Goal: Register for event/course

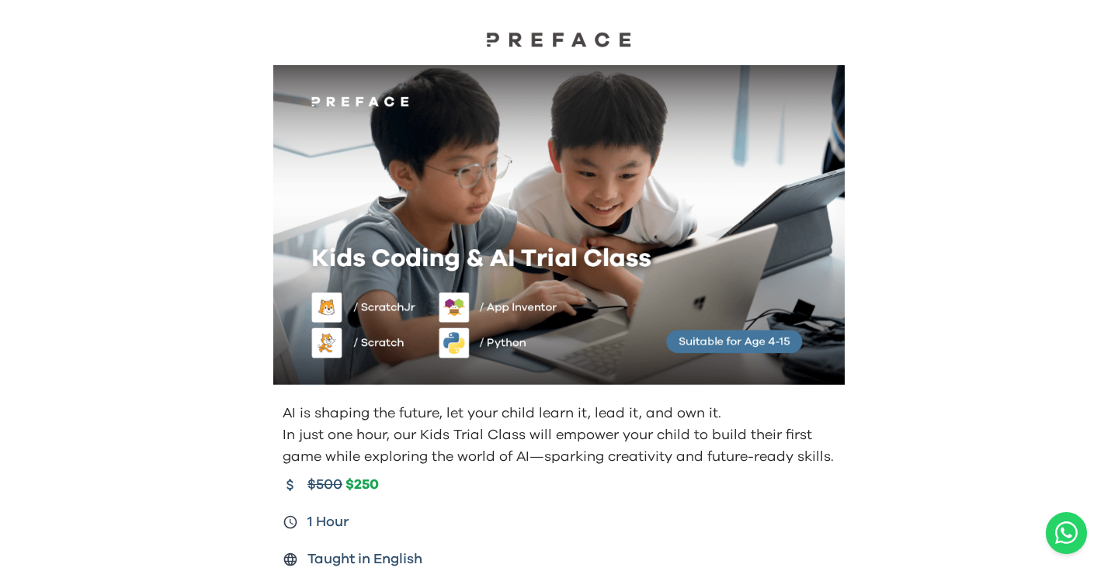
click at [538, 39] on img at bounding box center [558, 39] width 155 height 16
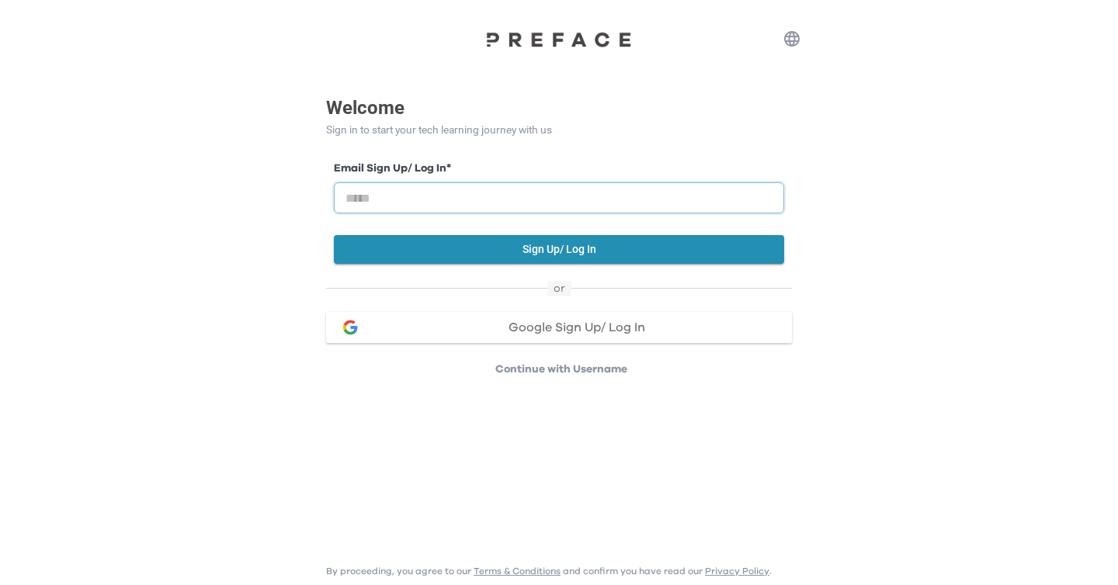
click at [606, 205] on input "email" at bounding box center [559, 197] width 450 height 31
type input "**********"
click at [568, 248] on button "Sign Up/ Log In" at bounding box center [559, 249] width 450 height 29
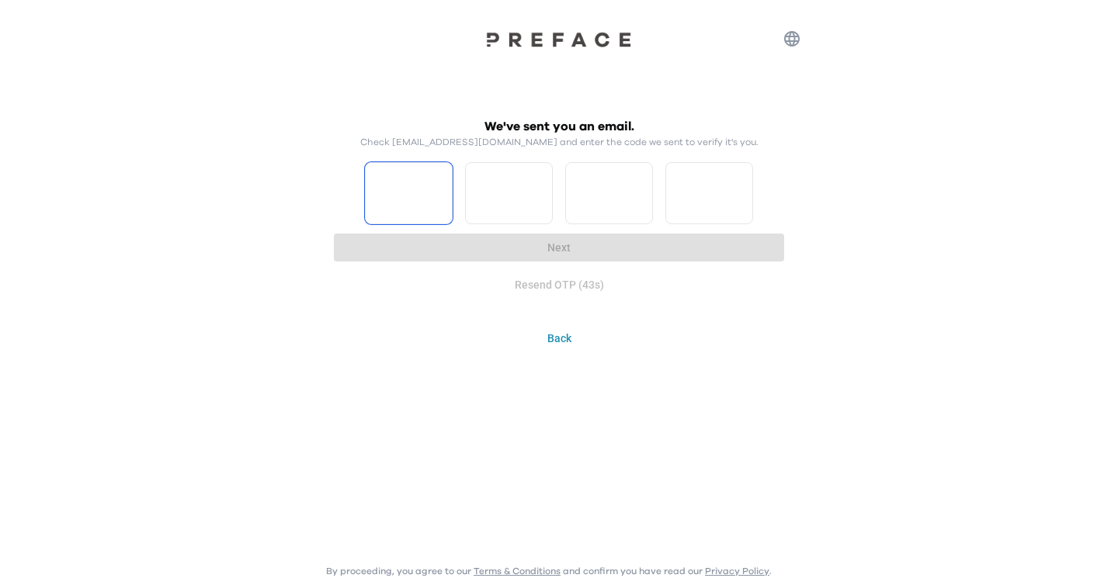
click at [401, 188] on input "Please enter OTP character 1" at bounding box center [409, 193] width 88 height 62
type input "*"
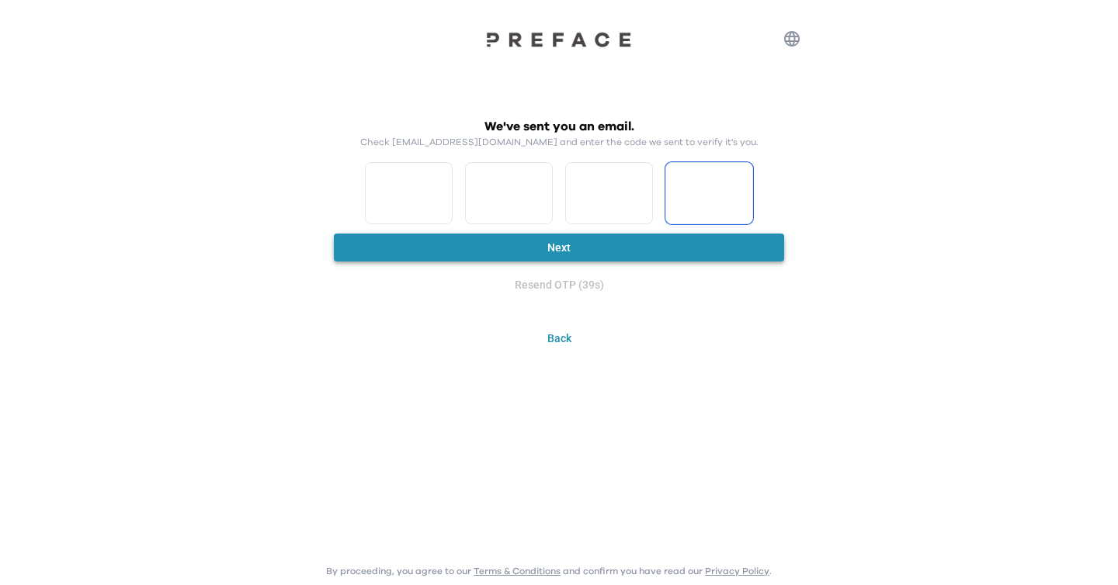
type input "*"
click at [535, 258] on button "Next" at bounding box center [559, 248] width 450 height 29
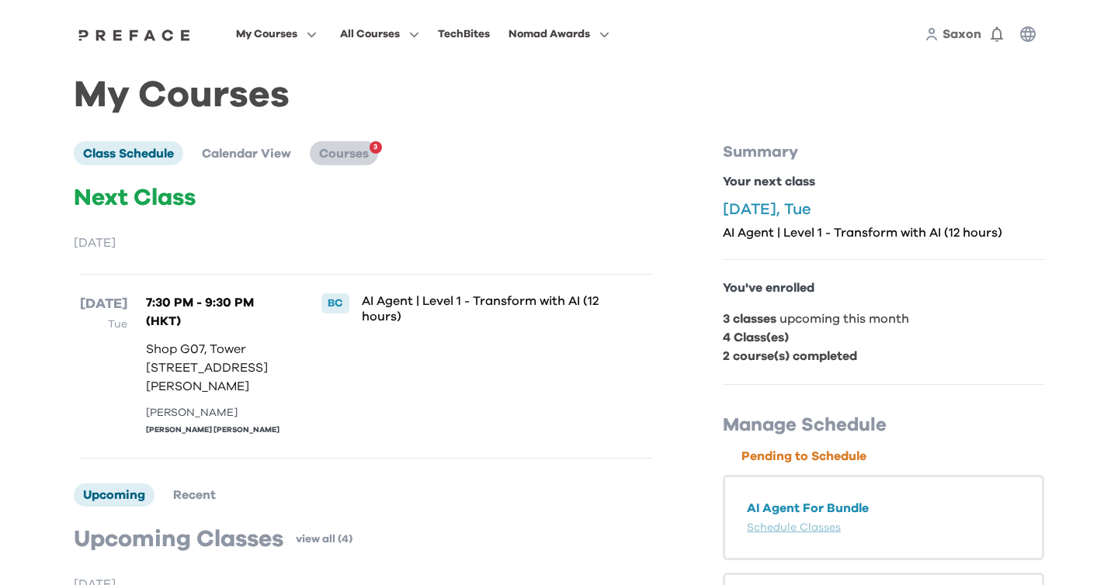
click at [350, 155] on span "Courses" at bounding box center [344, 154] width 50 height 12
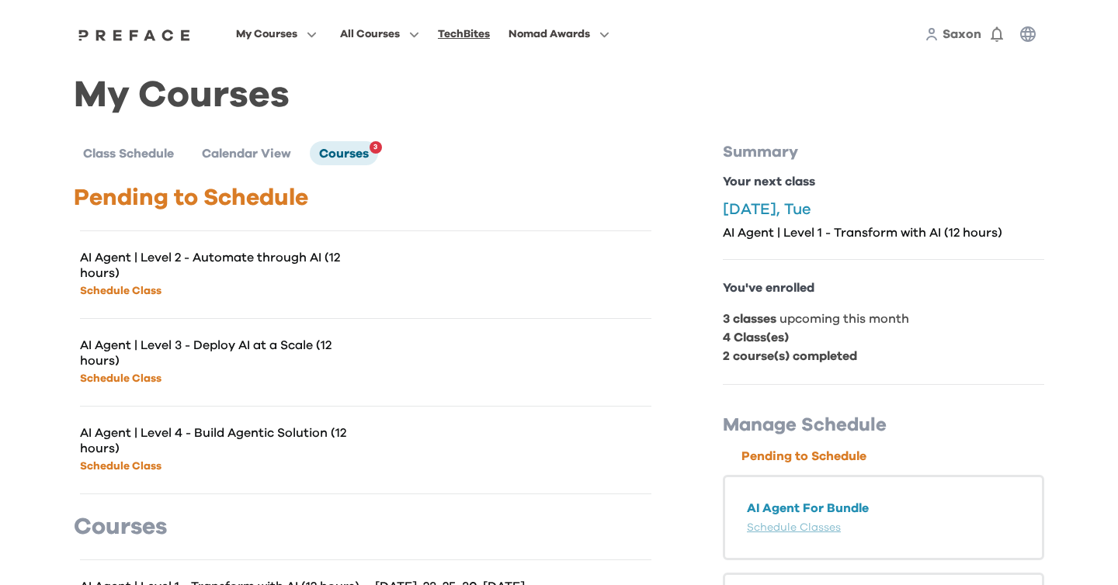
click at [463, 34] on div "TechBites" at bounding box center [464, 34] width 52 height 19
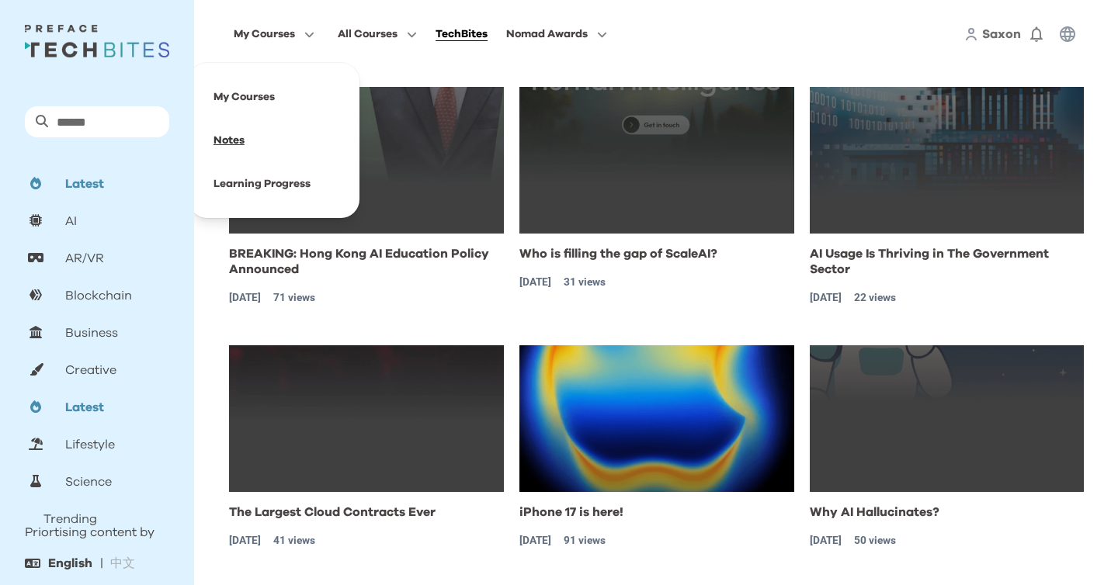
click at [242, 137] on span at bounding box center [274, 140] width 146 height 43
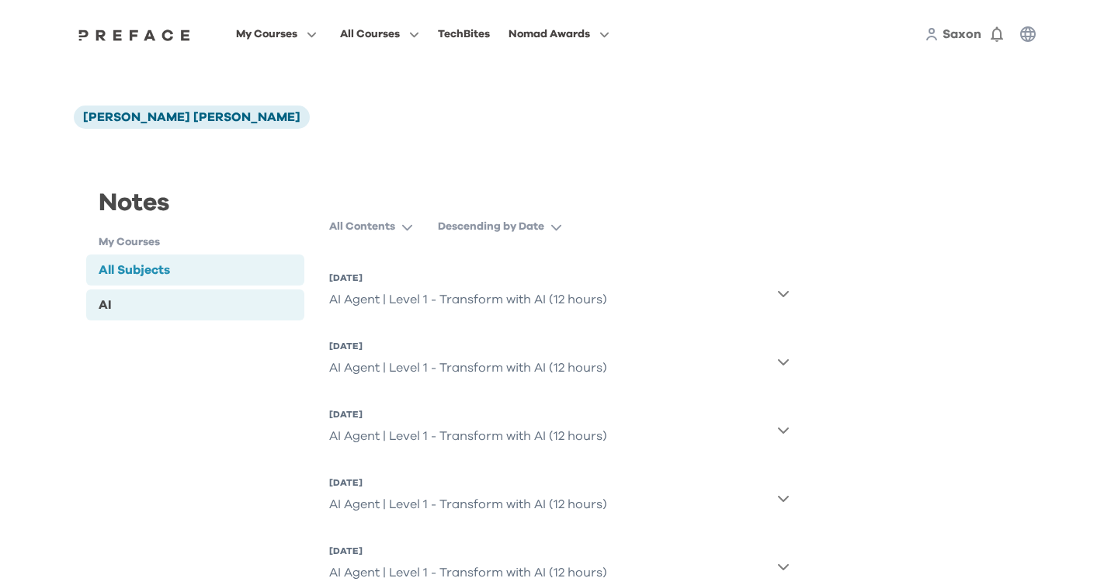
click at [263, 302] on div "AI" at bounding box center [195, 305] width 218 height 31
click at [779, 300] on icon "button" at bounding box center [783, 293] width 12 height 12
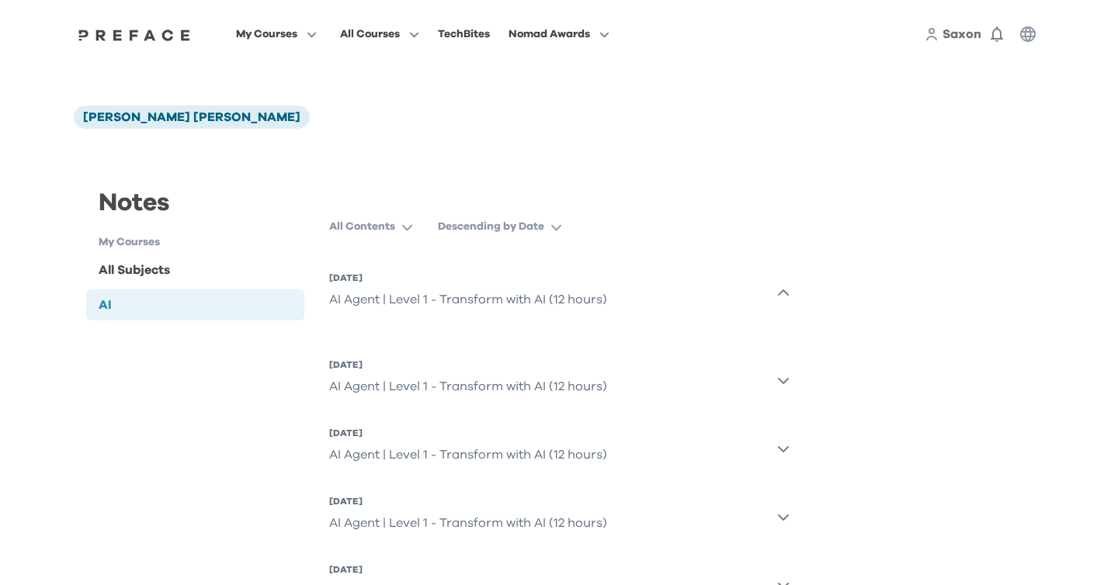
click at [951, 40] on span "Saxon" at bounding box center [962, 34] width 39 height 12
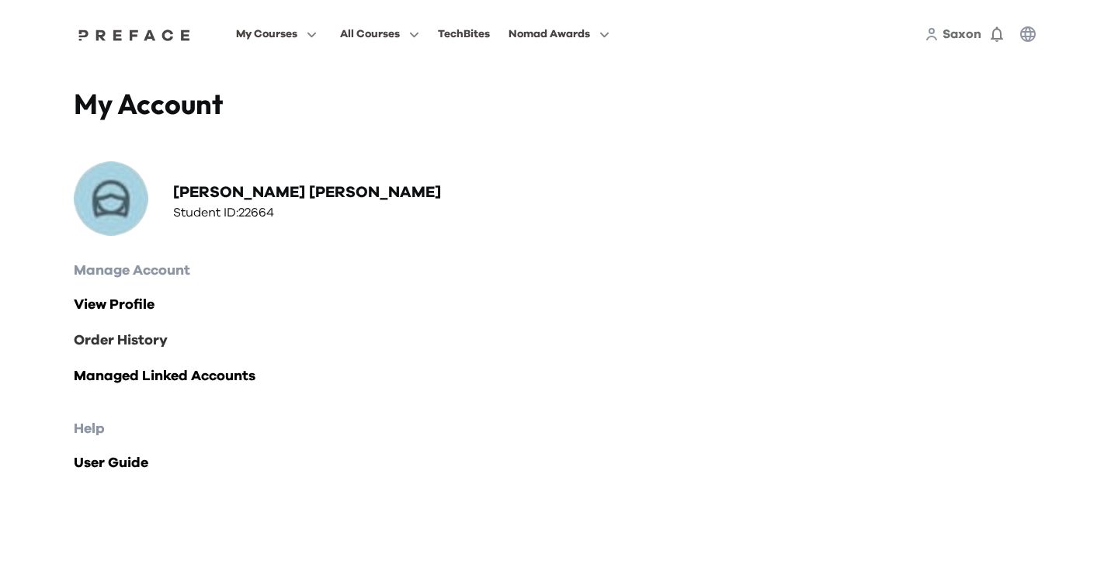
click at [144, 344] on link "Order History" at bounding box center [559, 341] width 971 height 22
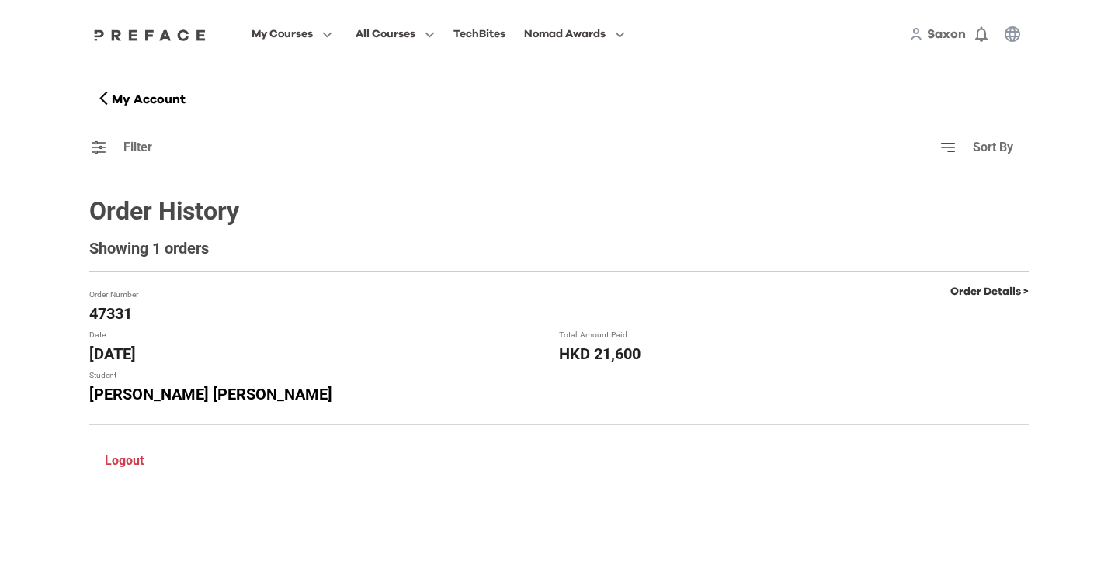
click at [981, 293] on link "Order Details >" at bounding box center [989, 292] width 78 height 11
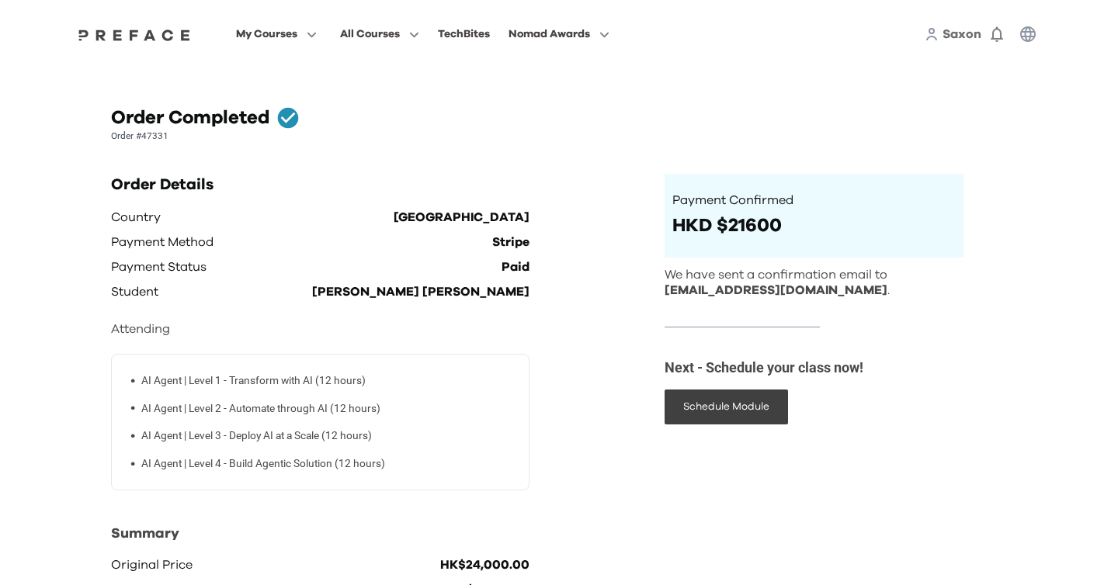
click at [952, 33] on span "Saxon" at bounding box center [962, 34] width 39 height 12
